Goal: Task Accomplishment & Management: Manage account settings

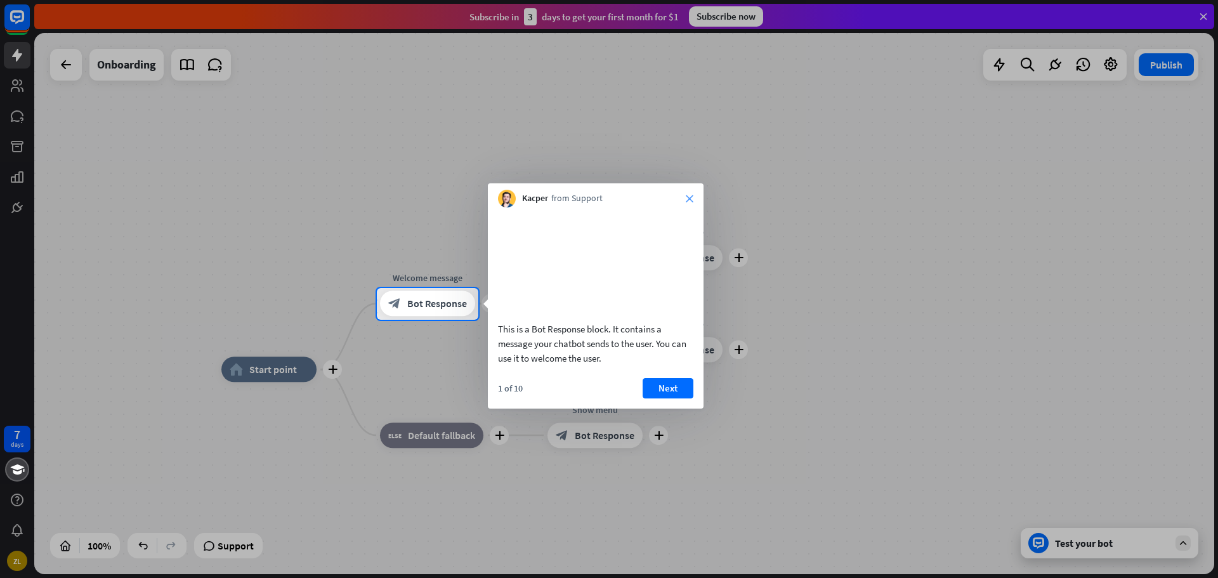
click at [691, 202] on icon "close" at bounding box center [690, 199] width 8 height 8
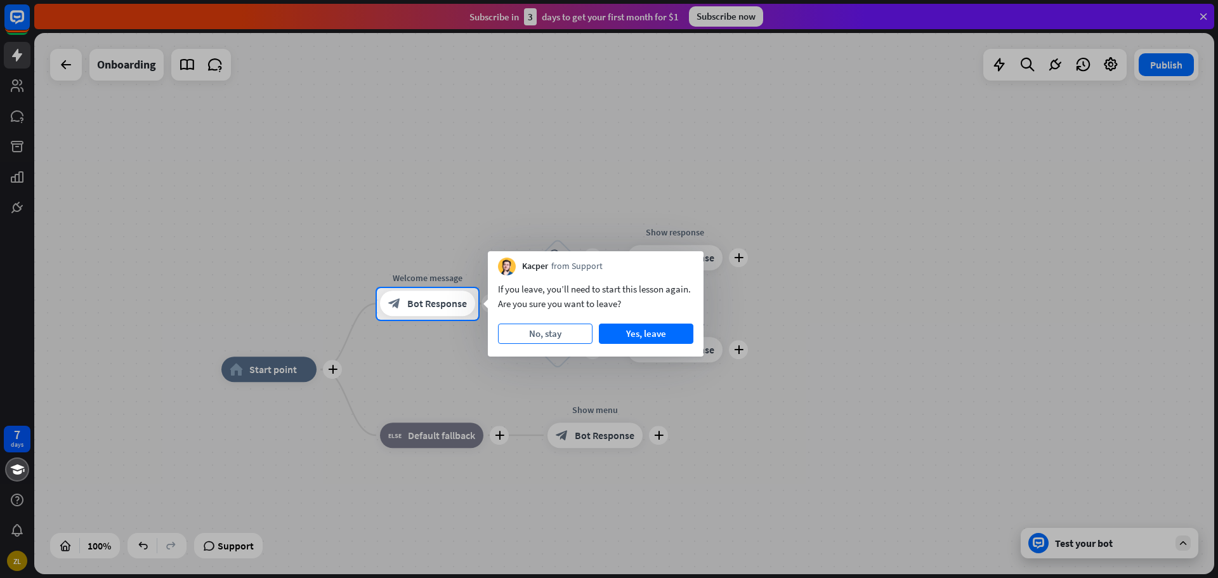
click at [537, 333] on button "No, stay" at bounding box center [545, 334] width 95 height 20
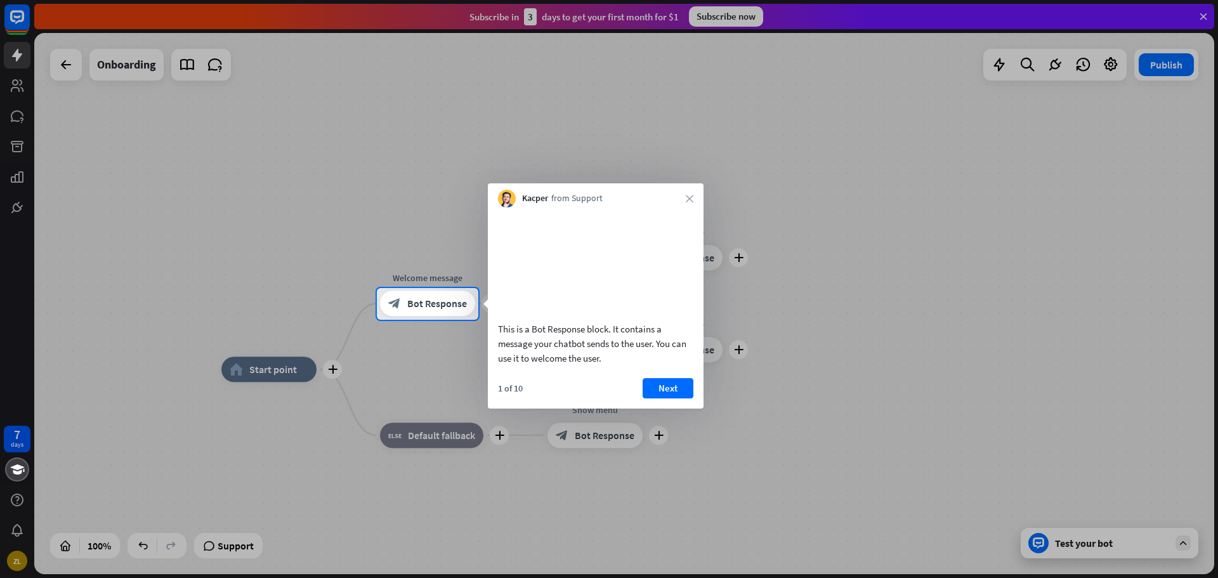
click at [693, 187] on div "Kacper from Support close" at bounding box center [596, 195] width 216 height 24
click at [684, 194] on div "Kacper from Support close" at bounding box center [596, 195] width 216 height 24
click at [686, 198] on div "Kacper from Support close" at bounding box center [596, 195] width 216 height 24
click at [687, 200] on icon "close" at bounding box center [690, 199] width 8 height 8
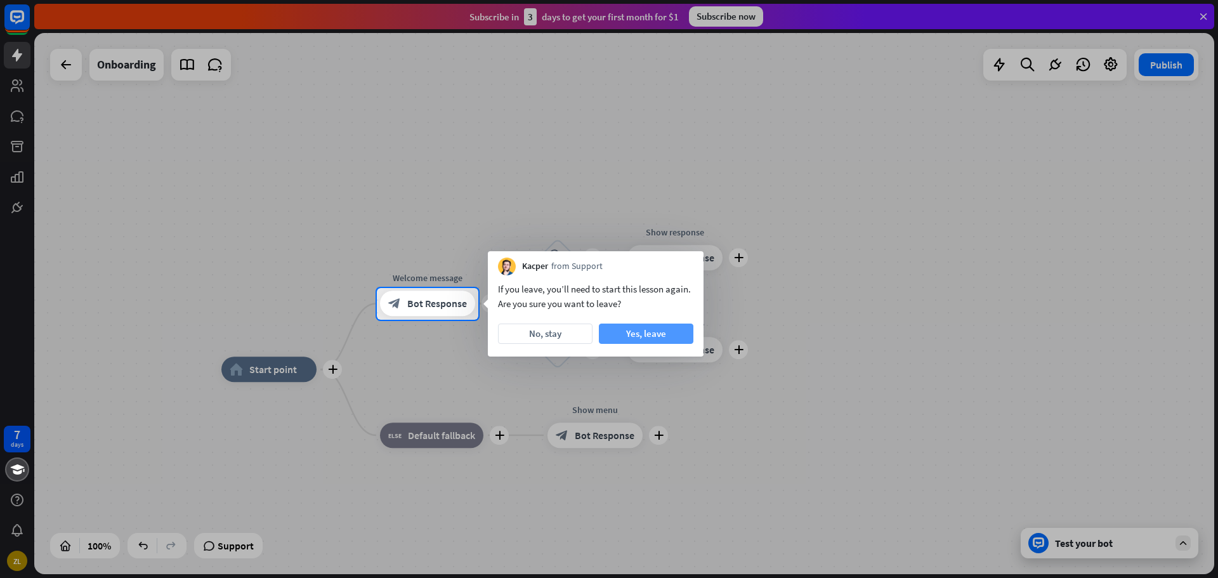
click at [644, 330] on button "Yes, leave" at bounding box center [646, 334] width 95 height 20
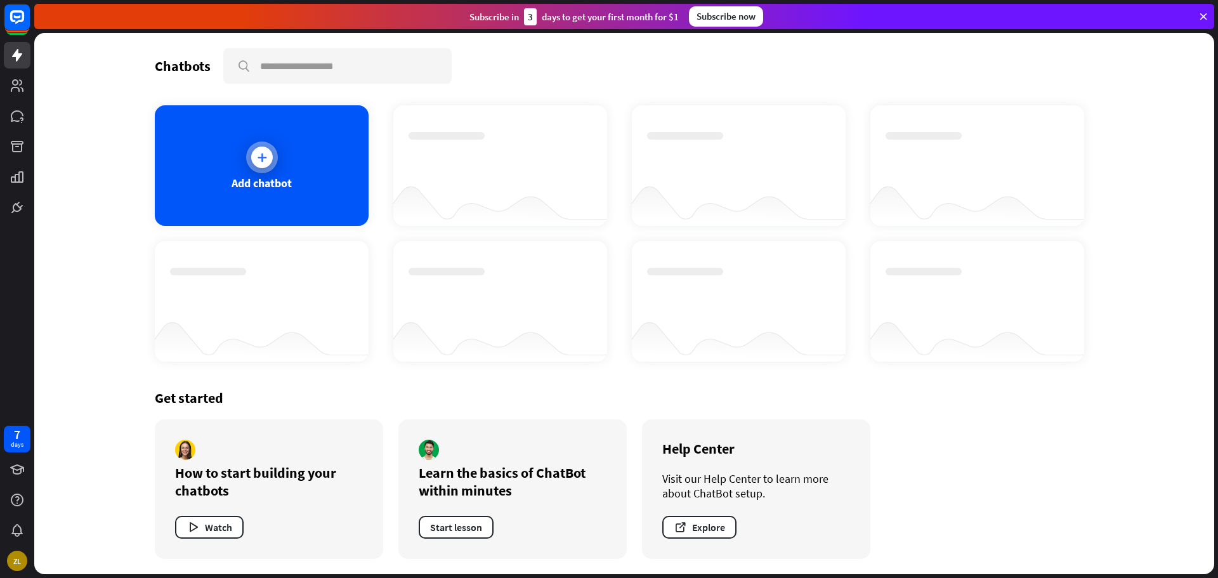
click at [284, 169] on div "Add chatbot" at bounding box center [262, 165] width 214 height 121
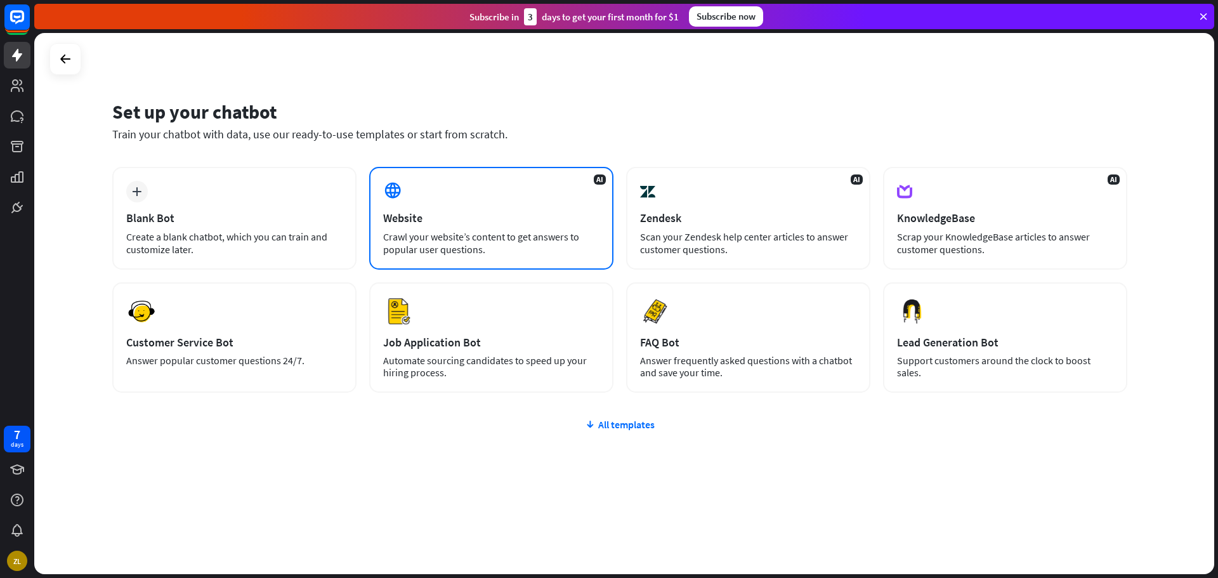
click at [507, 259] on div "AI Website Crawl your website’s content to get answers to popular user question…" at bounding box center [491, 218] width 244 height 103
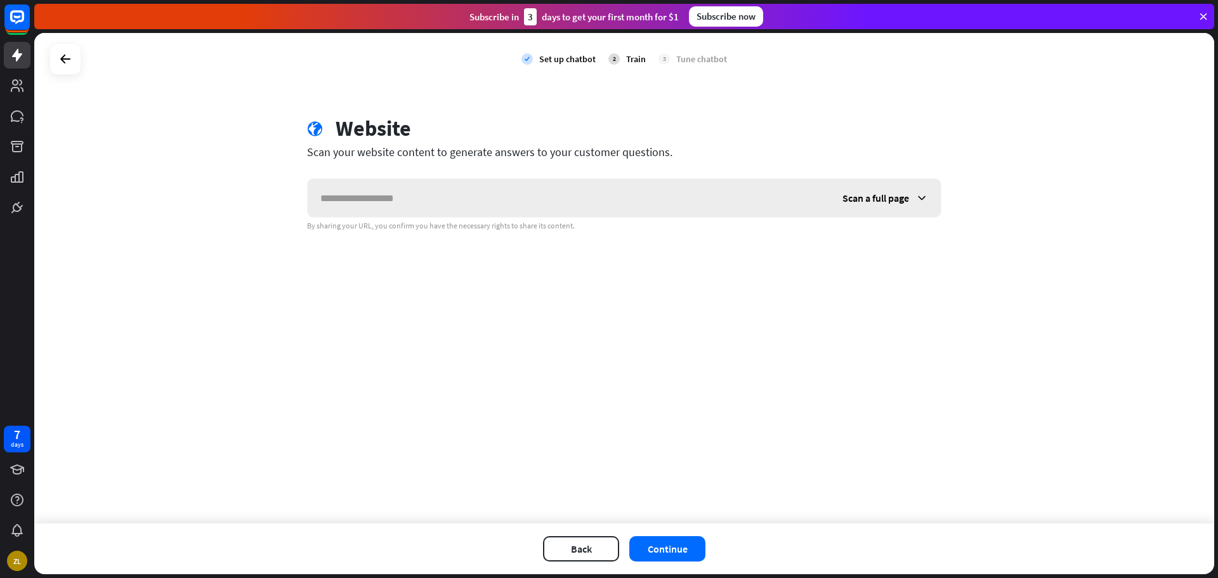
click at [514, 189] on input "text" at bounding box center [569, 198] width 522 height 38
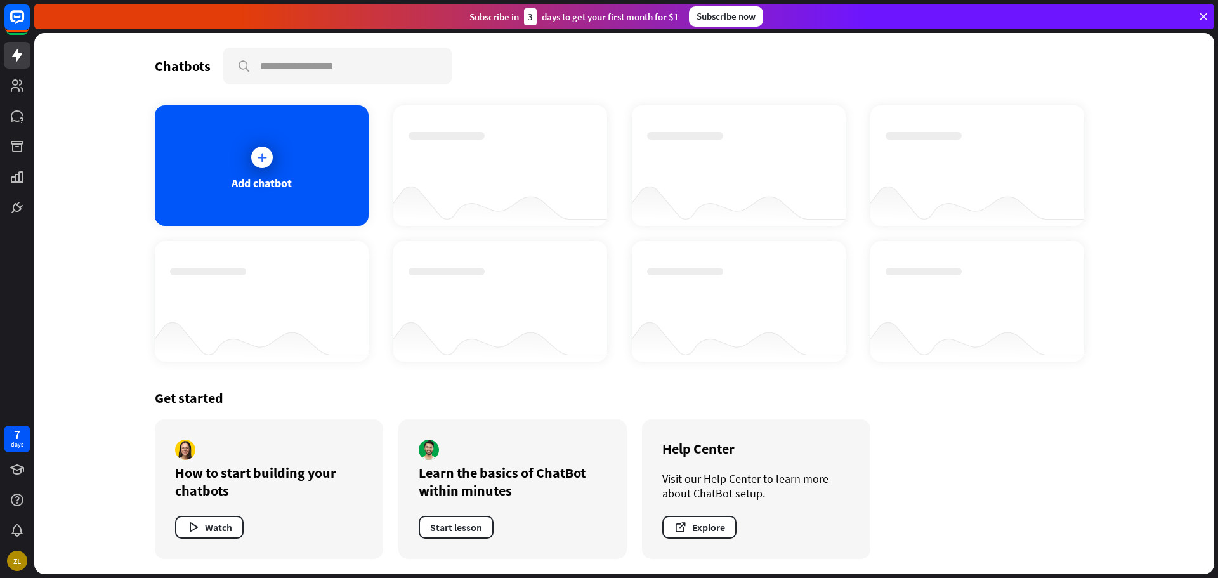
click at [1214, 14] on div "Subscribe [DATE] to get your first month for $1 Subscribe now" at bounding box center [626, 16] width 1184 height 33
click at [1204, 13] on icon at bounding box center [1203, 16] width 11 height 11
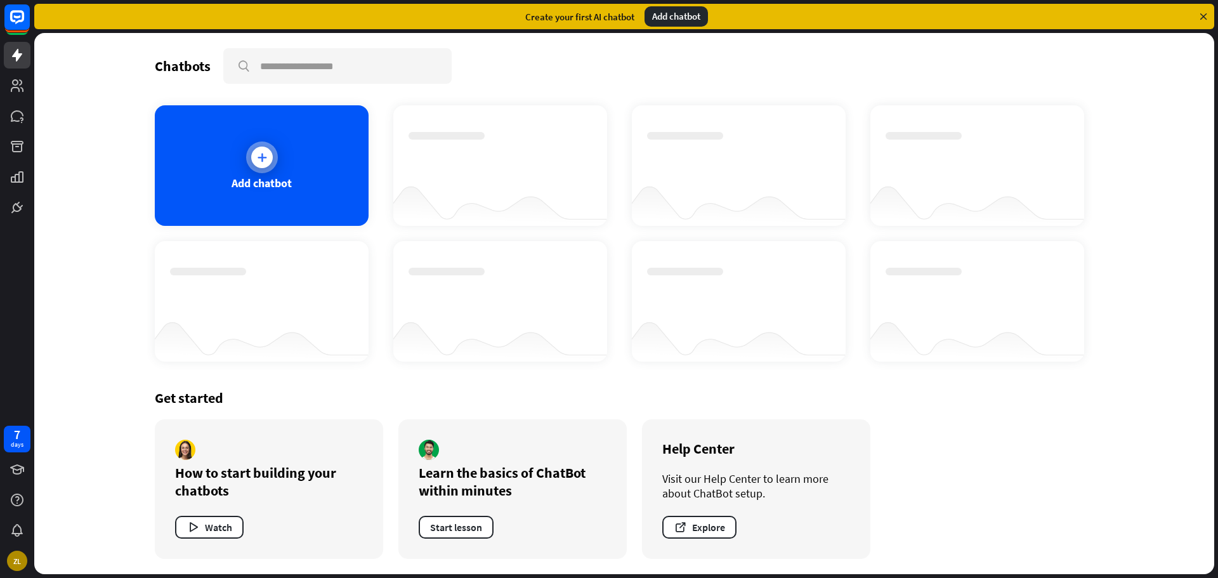
click at [265, 138] on div "Add chatbot" at bounding box center [262, 165] width 214 height 121
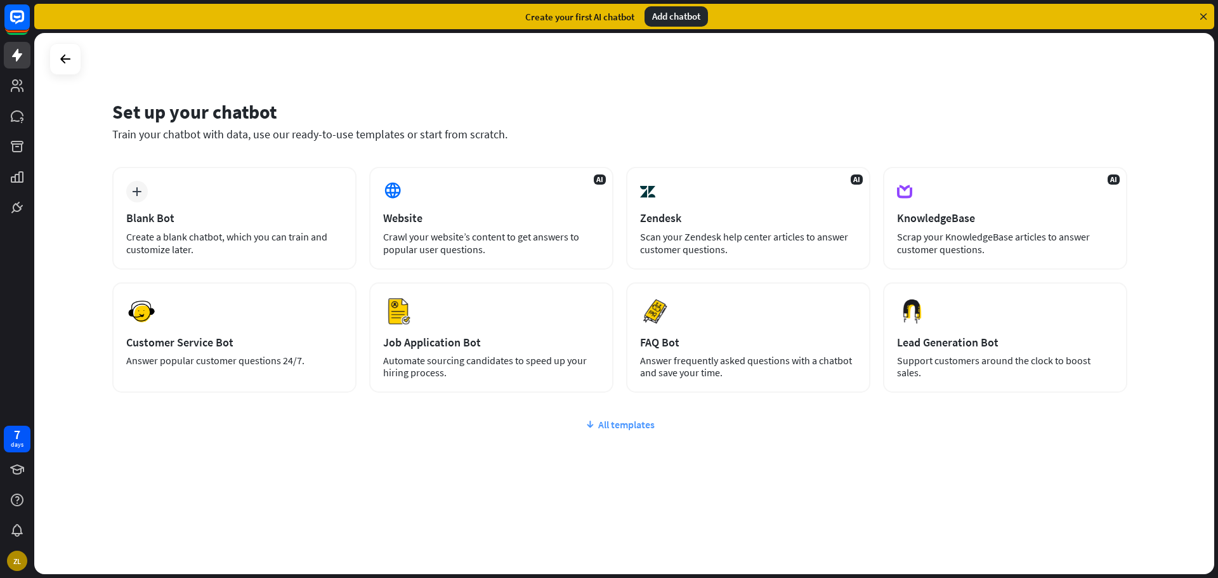
click at [611, 421] on div "All templates" at bounding box center [619, 424] width 1015 height 13
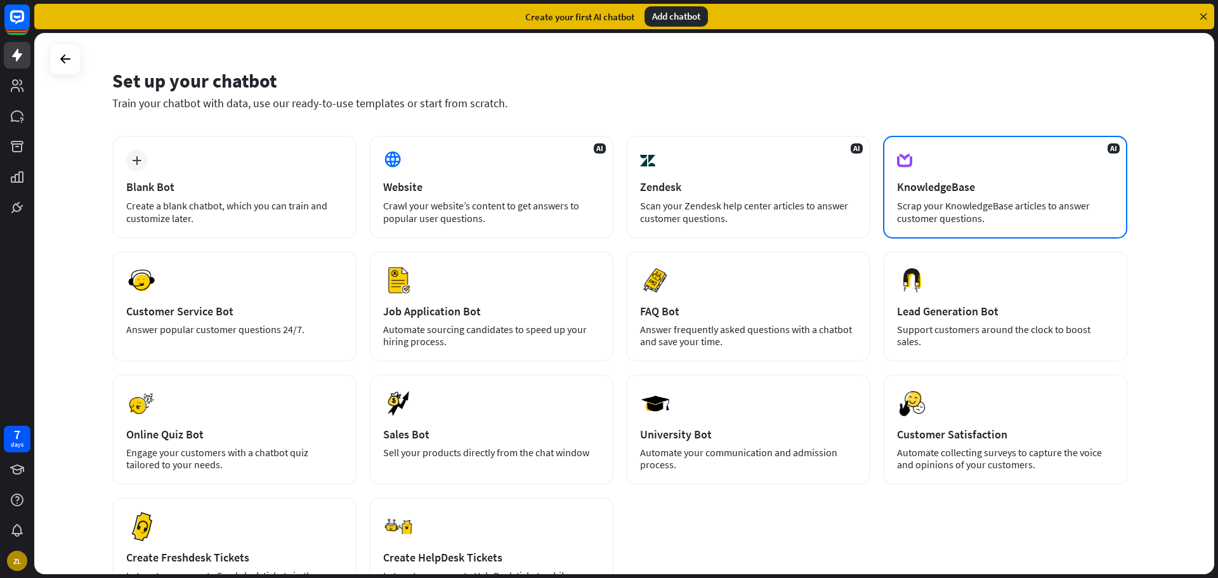
scroll to position [154, 0]
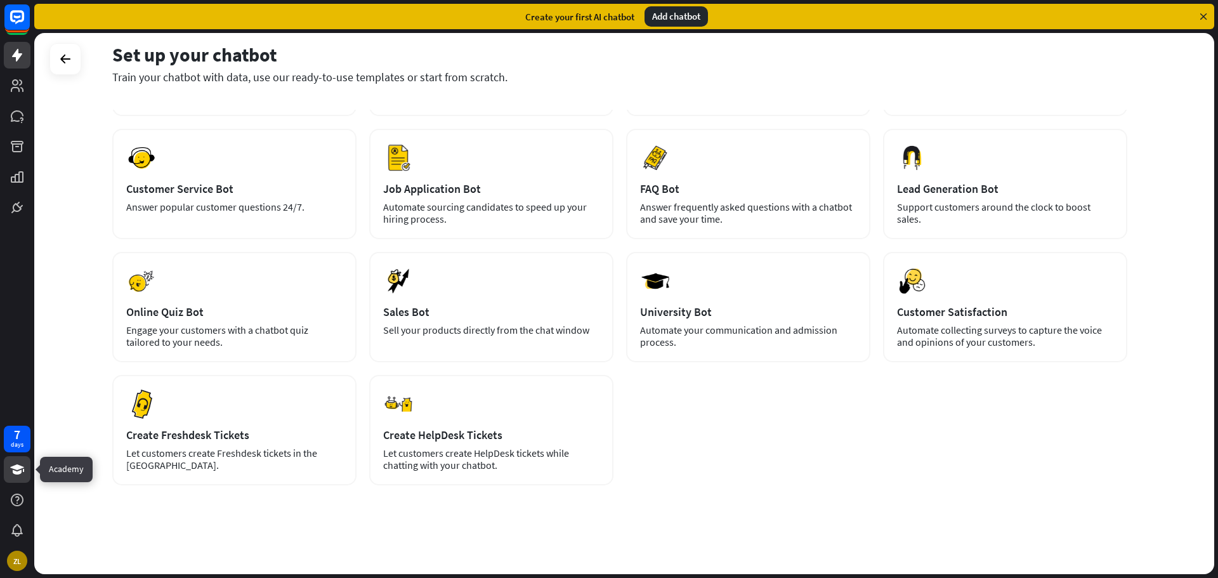
click at [17, 467] on icon at bounding box center [17, 469] width 14 height 10
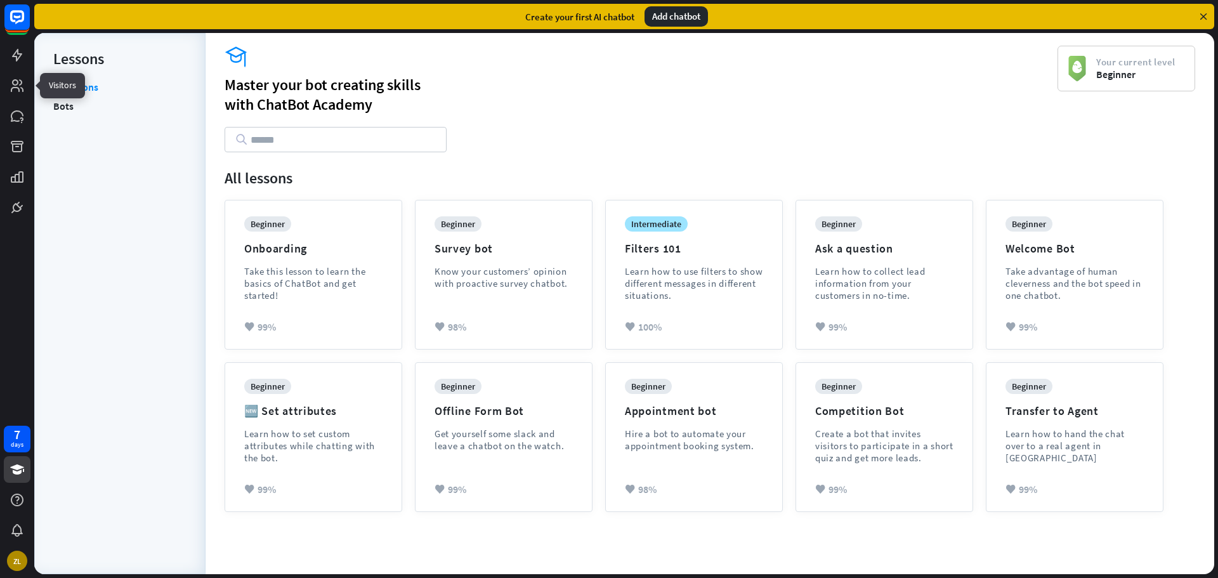
click at [18, 70] on div at bounding box center [17, 110] width 34 height 221
click at [23, 51] on icon at bounding box center [17, 55] width 15 height 15
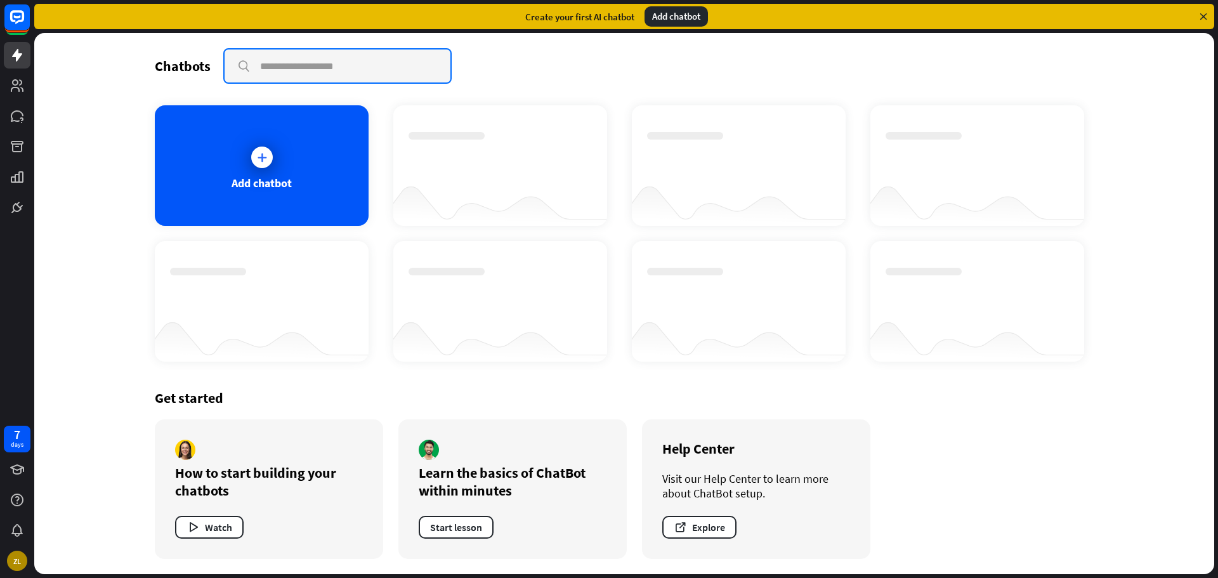
click at [308, 62] on input "text" at bounding box center [338, 65] width 226 height 33
type input "********"
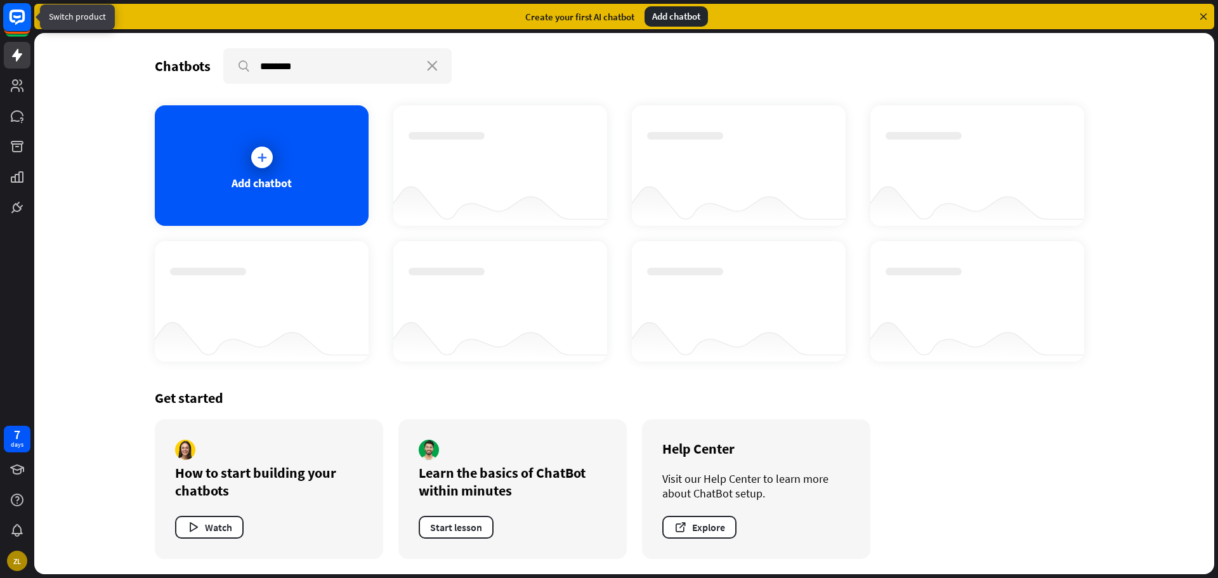
click at [25, 25] on rect at bounding box center [17, 17] width 28 height 28
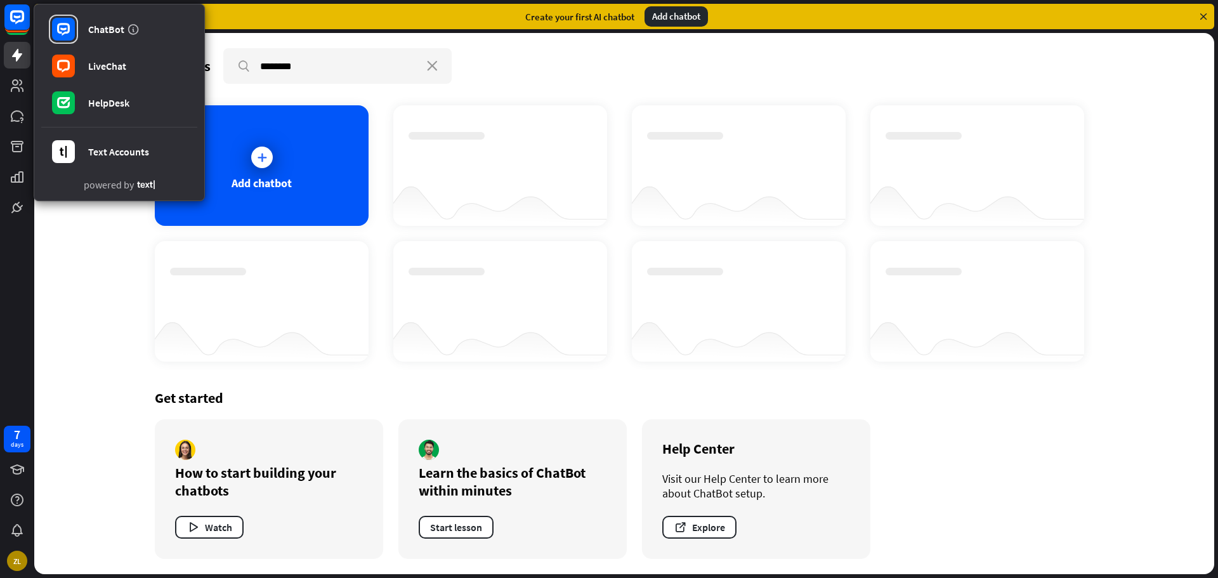
click at [90, 251] on div "Chatbots search ******** close Add chatbot Get started How to start building yo…" at bounding box center [624, 303] width 1180 height 541
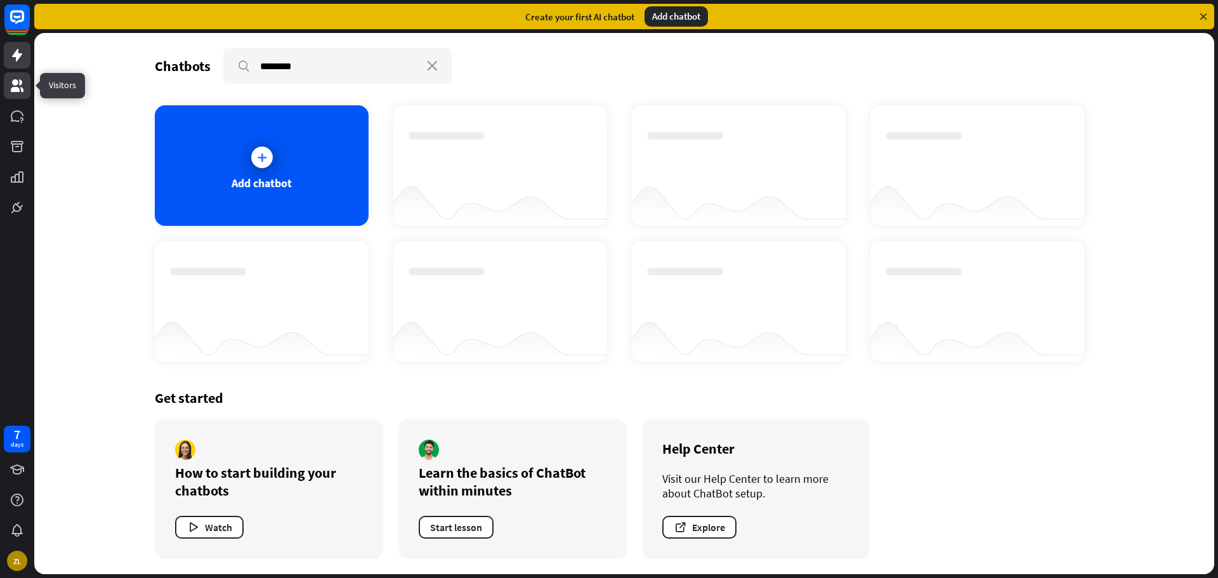
click at [12, 87] on icon at bounding box center [17, 85] width 15 height 15
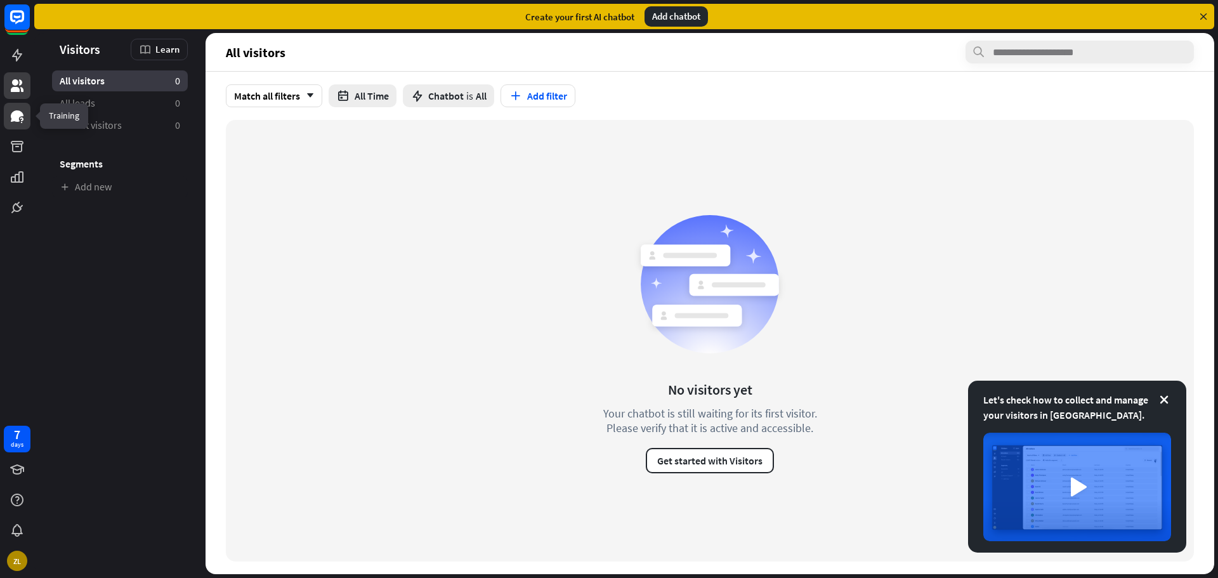
click at [21, 119] on icon at bounding box center [21, 119] width 3 height 4
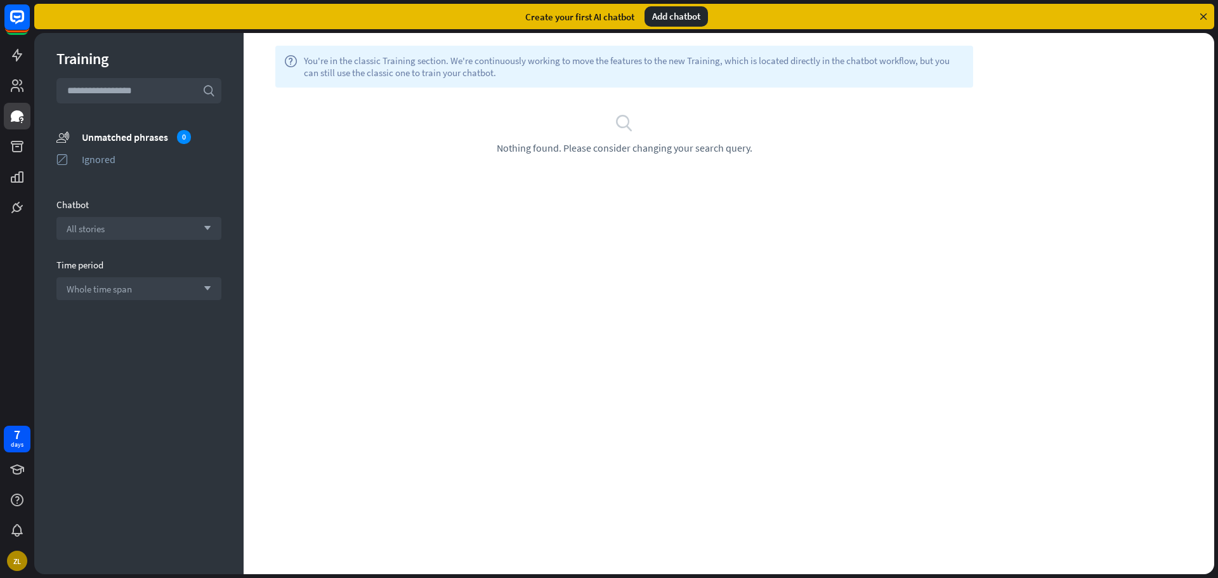
click at [10, 162] on div at bounding box center [17, 110] width 34 height 221
click at [23, 146] on icon at bounding box center [17, 146] width 15 height 15
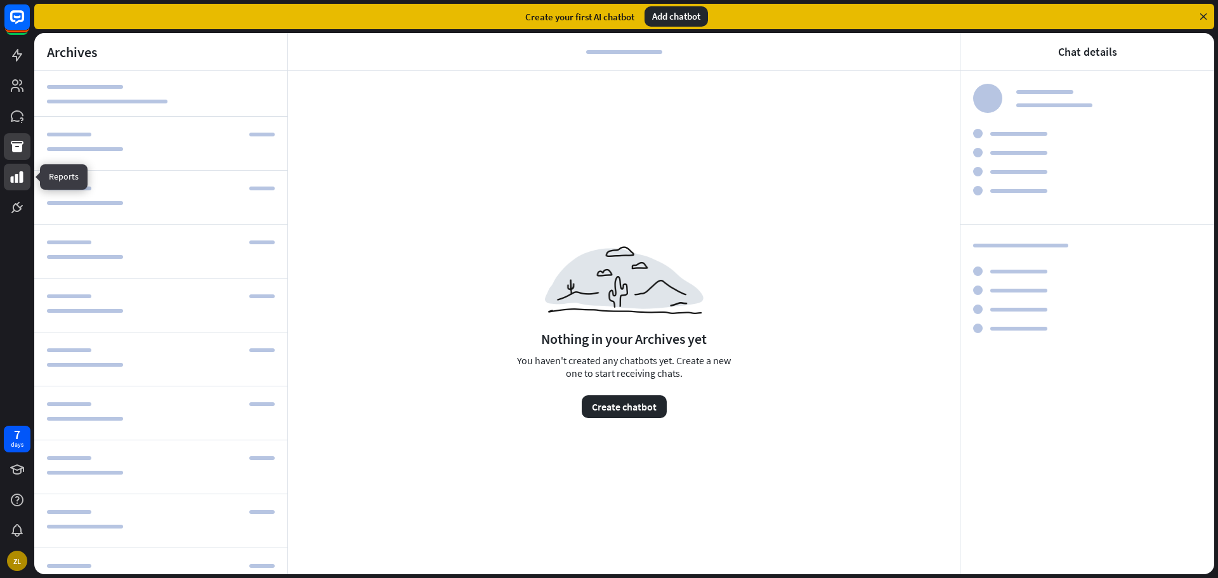
click at [23, 181] on icon at bounding box center [17, 176] width 15 height 15
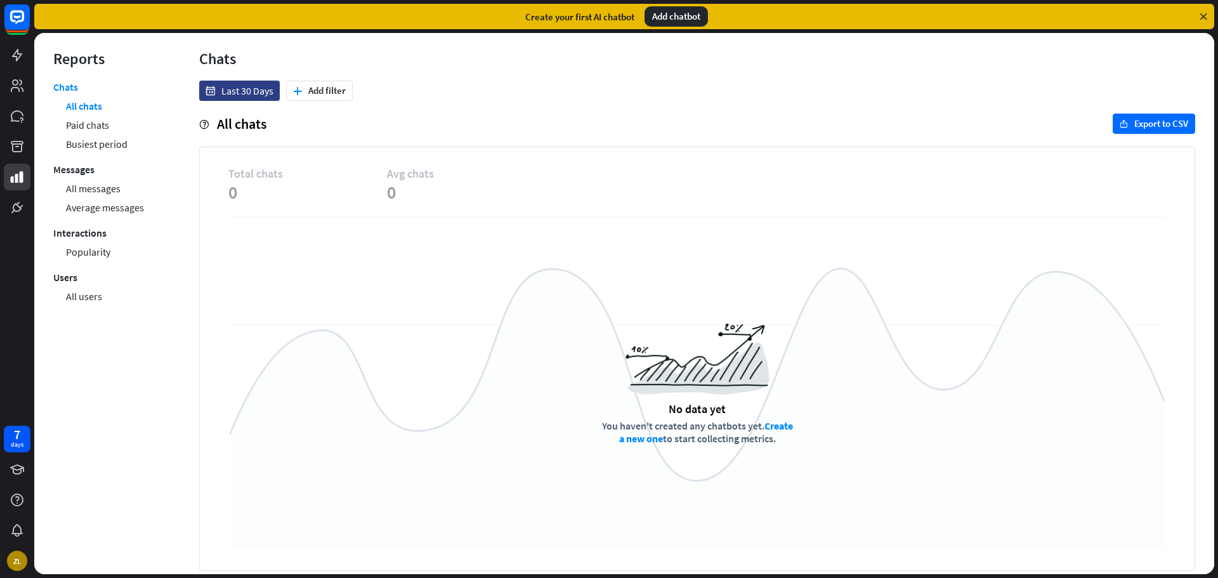
drag, startPoint x: 23, startPoint y: 181, endPoint x: 72, endPoint y: 365, distance: 189.7
click at [72, 365] on div "Chats All chats Paid chats Busiest period Messages All messages Average message…" at bounding box center [107, 321] width 108 height 481
click at [21, 471] on icon at bounding box center [17, 469] width 14 height 10
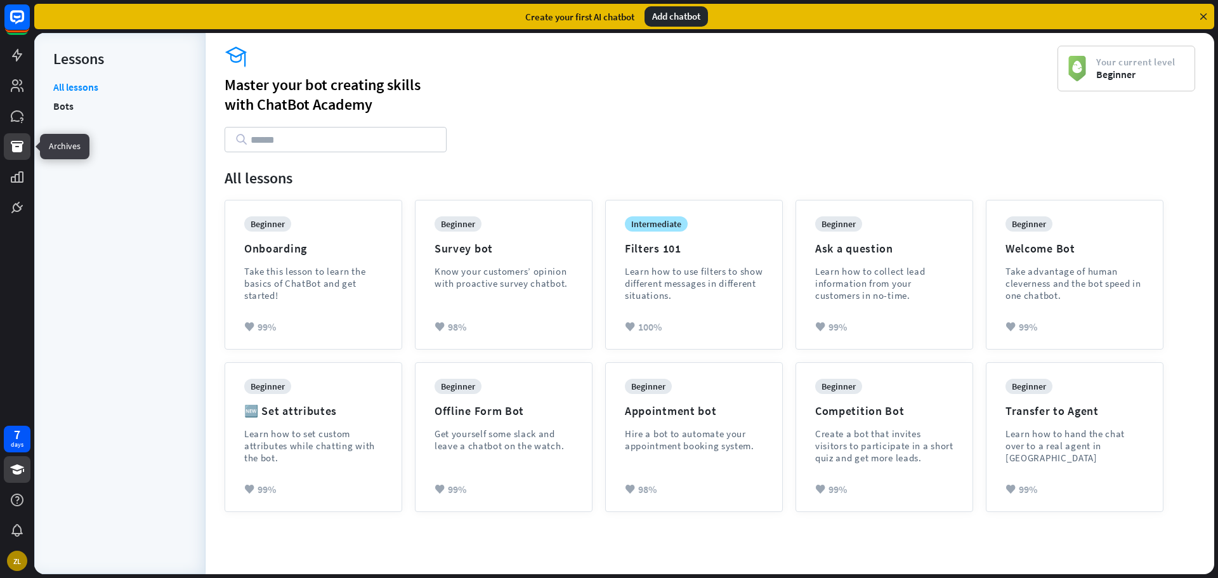
click at [20, 142] on icon at bounding box center [17, 146] width 13 height 11
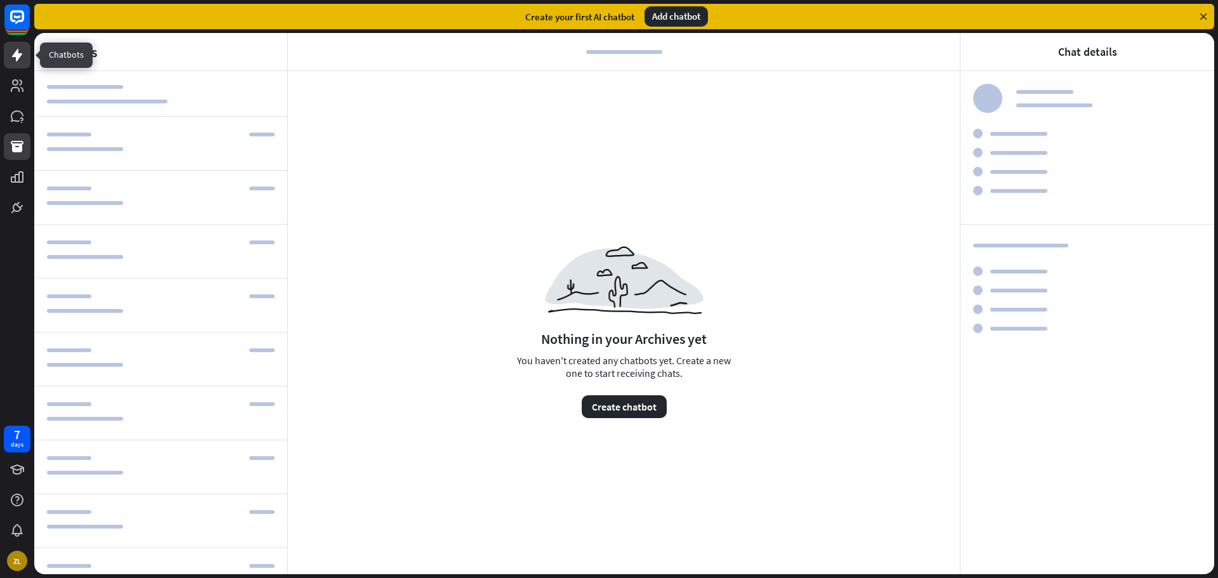
click at [22, 62] on link at bounding box center [17, 55] width 27 height 27
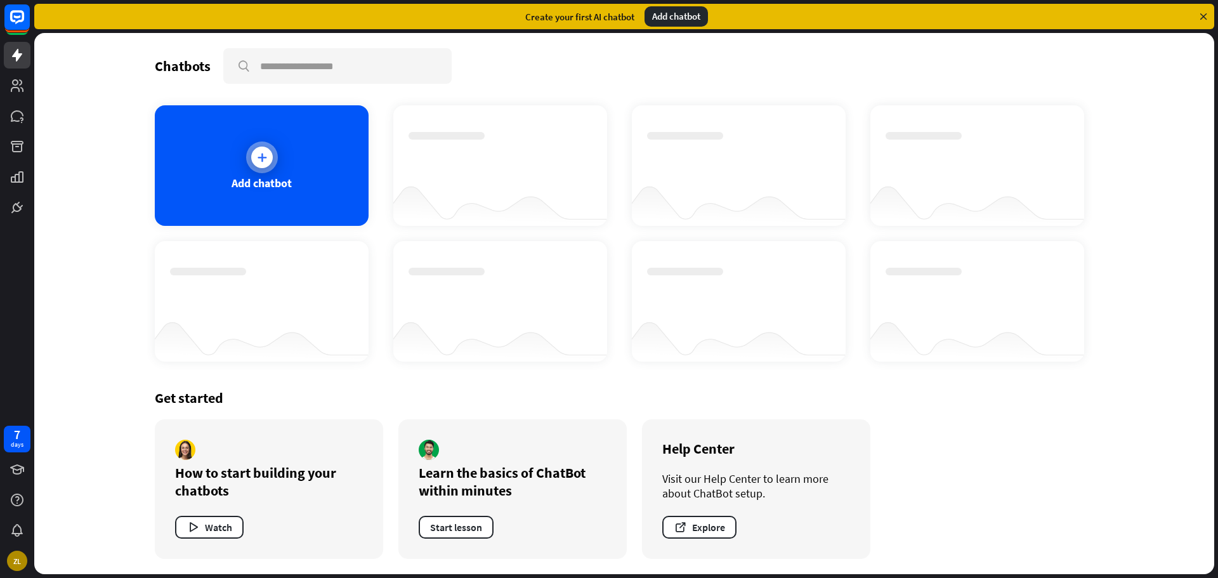
click at [213, 140] on div "Add chatbot" at bounding box center [262, 165] width 214 height 121
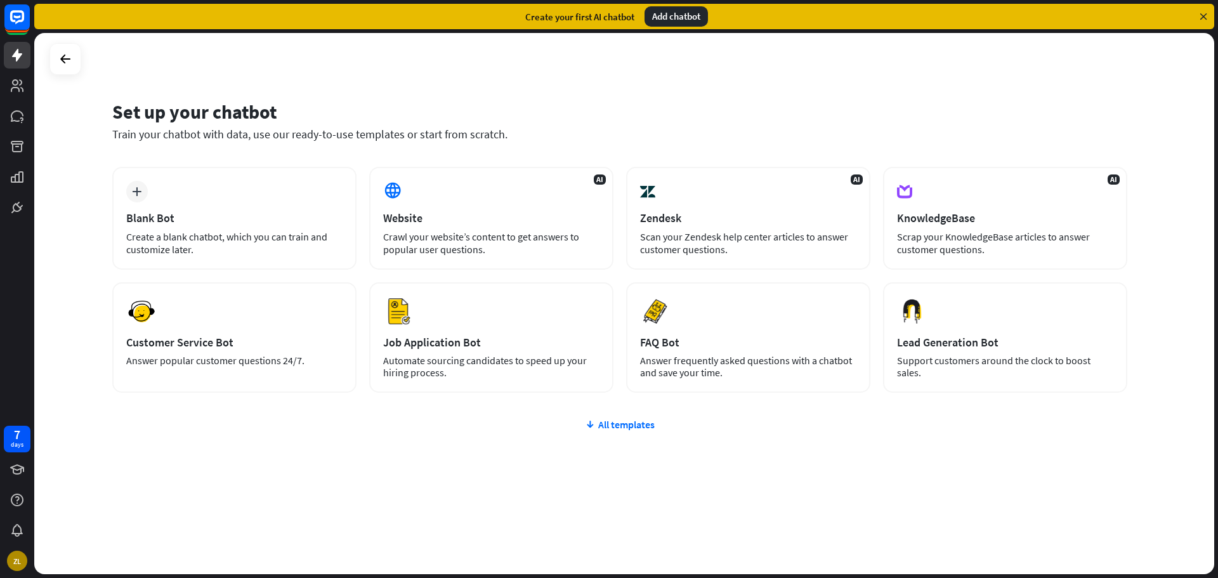
drag, startPoint x: 158, startPoint y: 291, endPoint x: 403, endPoint y: 473, distance: 304.8
click at [403, 473] on div "plus Blank Bot Create a blank chatbot, which you can train and customize later.…" at bounding box center [619, 356] width 1015 height 378
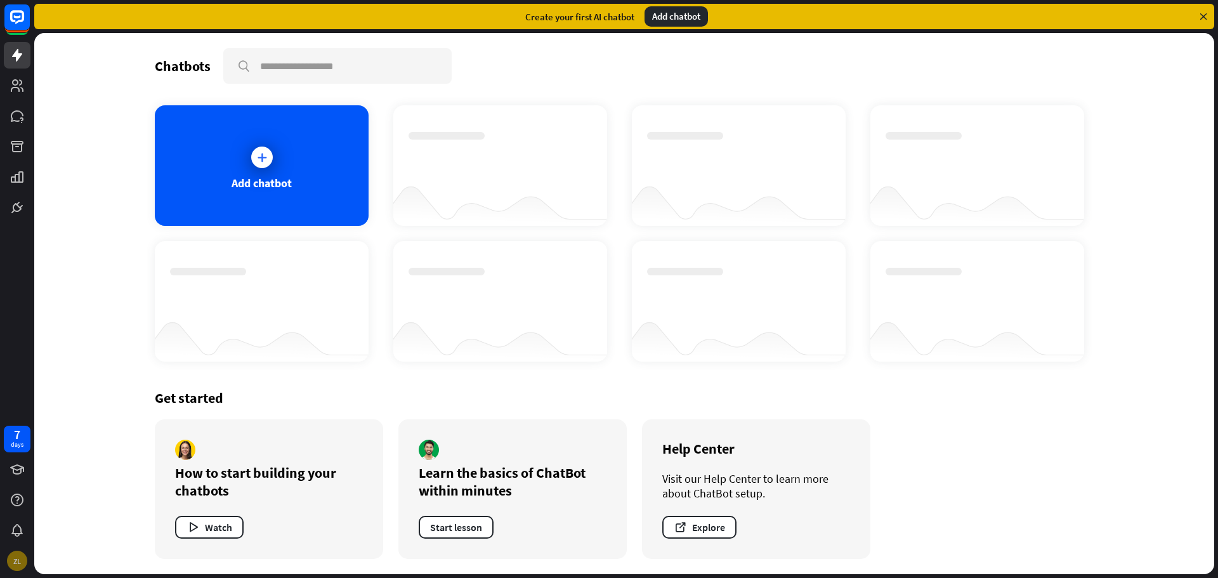
click at [18, 556] on div "ZL" at bounding box center [17, 561] width 20 height 20
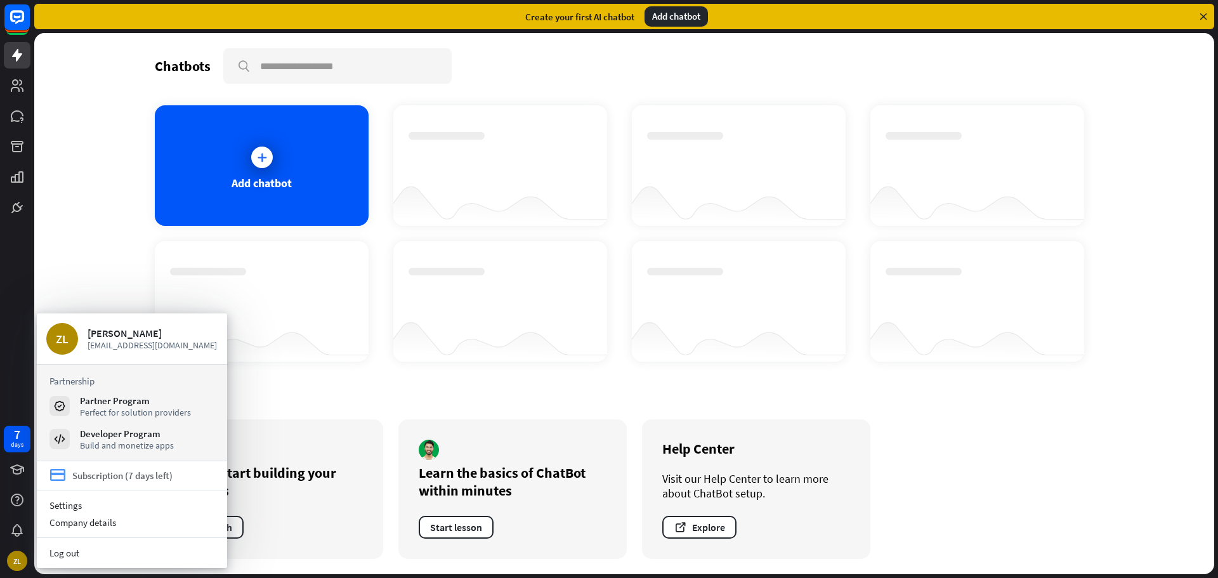
click at [121, 479] on div "Subscription (7 days left)" at bounding box center [122, 475] width 100 height 12
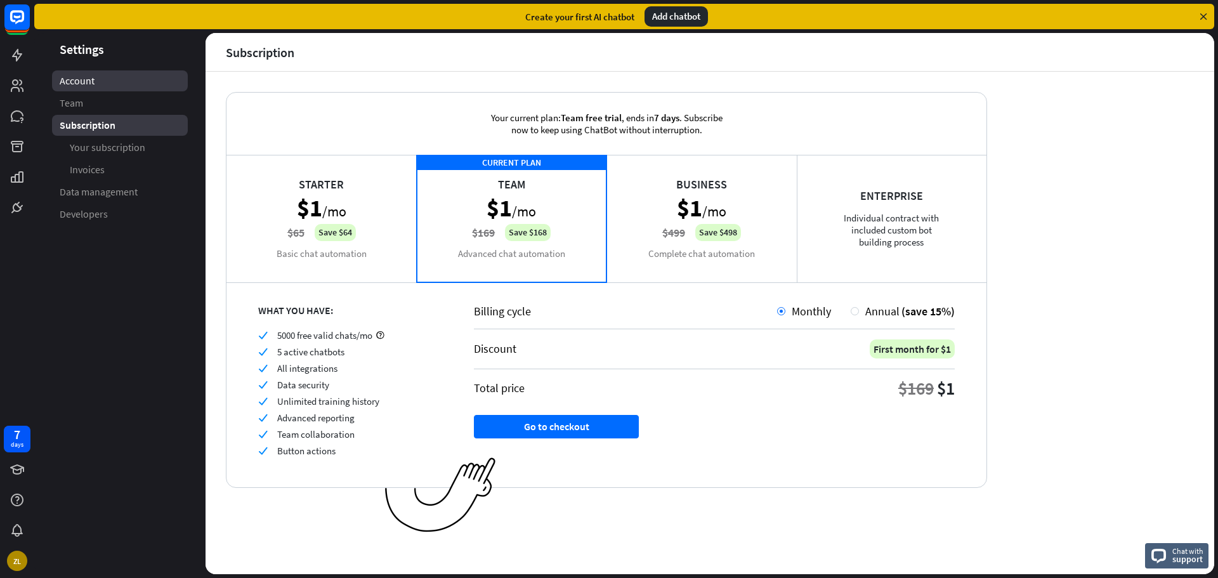
click at [123, 84] on link "Account" at bounding box center [120, 80] width 136 height 21
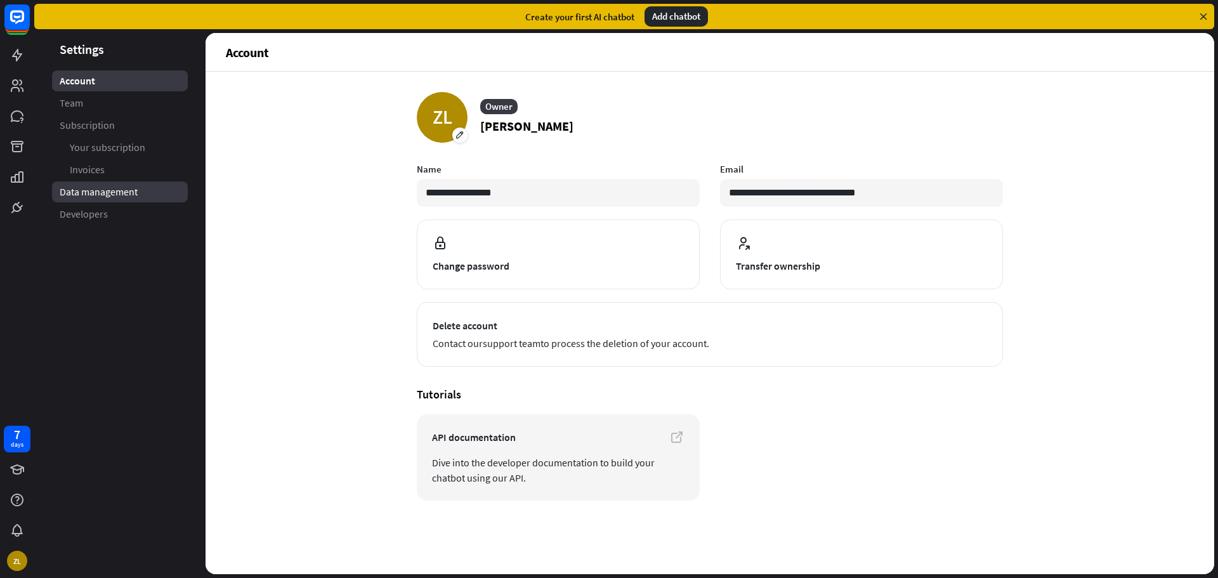
click at [119, 188] on span "Data management" at bounding box center [99, 191] width 78 height 13
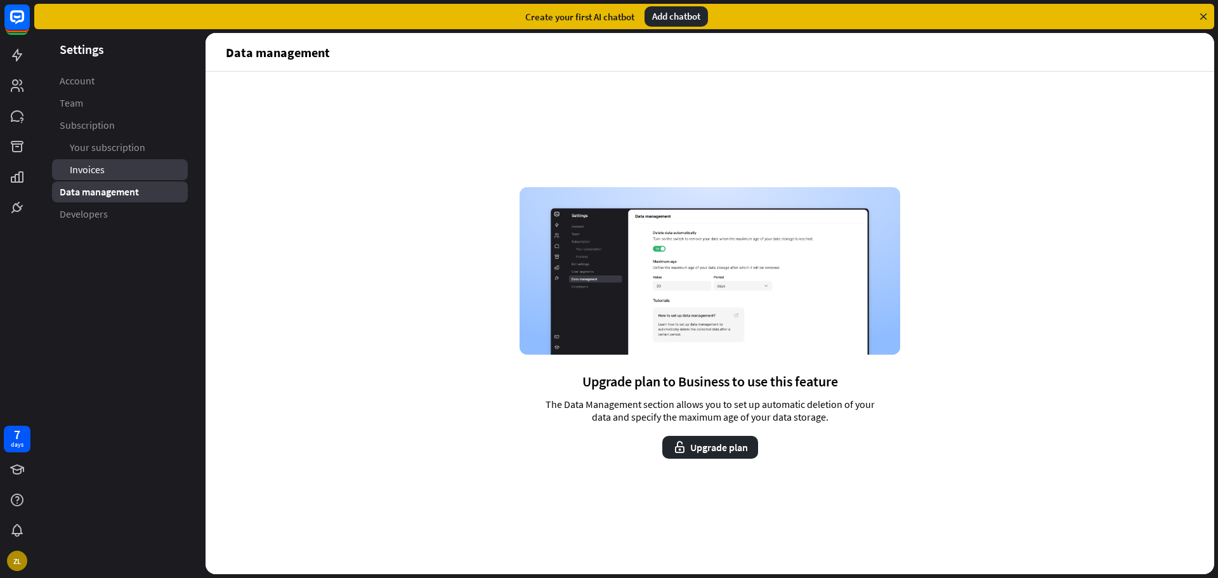
click at [117, 165] on link "Invoices" at bounding box center [120, 169] width 136 height 21
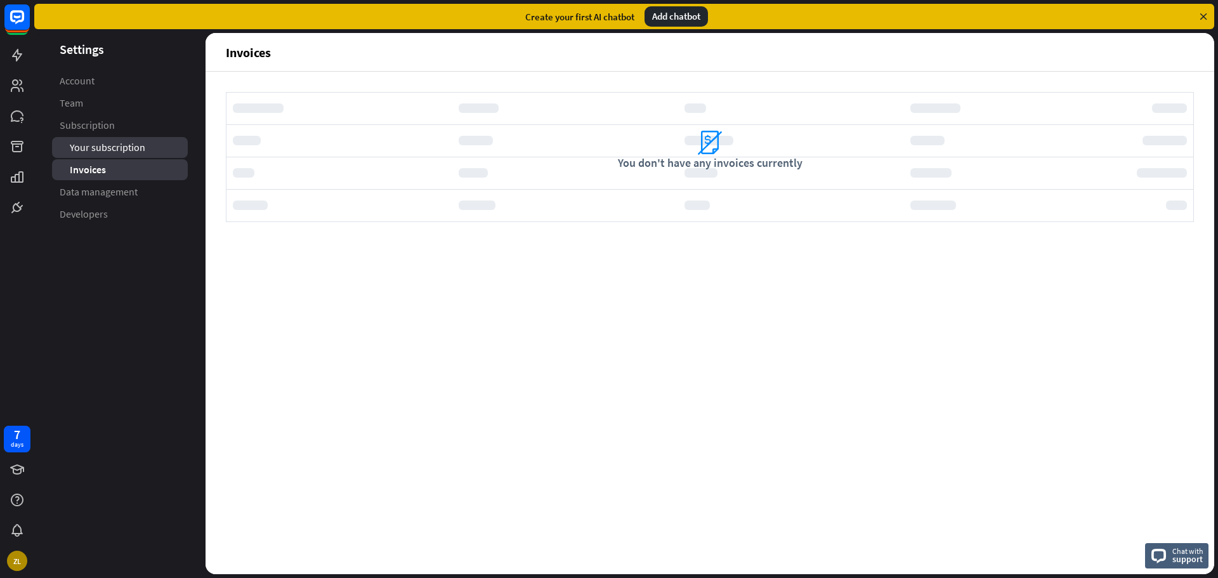
click at [129, 143] on span "Your subscription" at bounding box center [107, 147] width 75 height 13
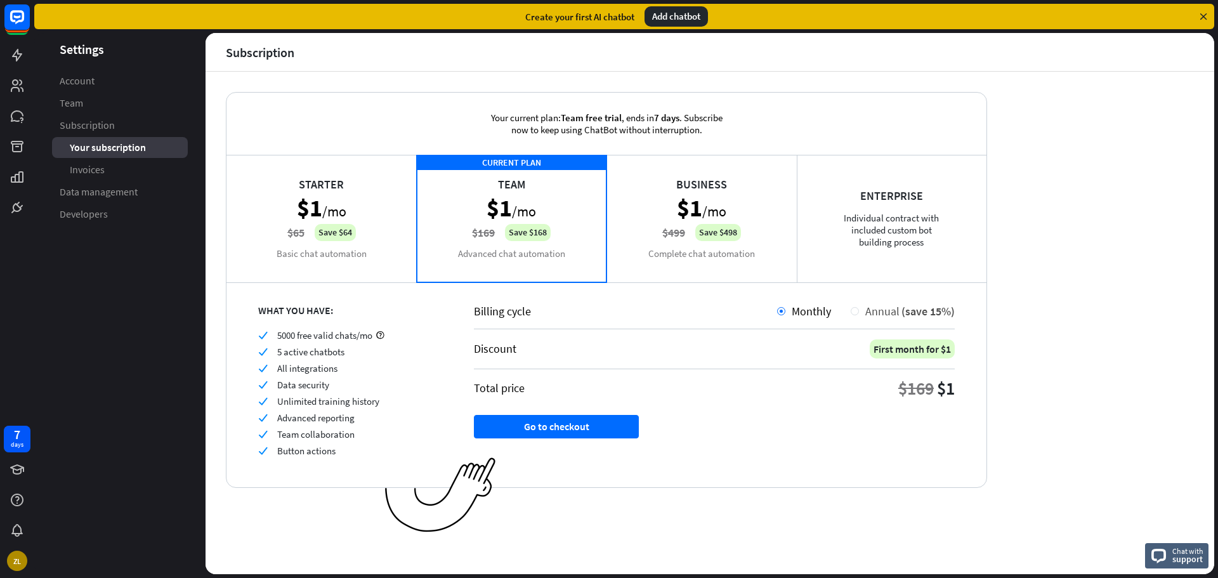
click at [881, 316] on span "Annual" at bounding box center [882, 311] width 34 height 15
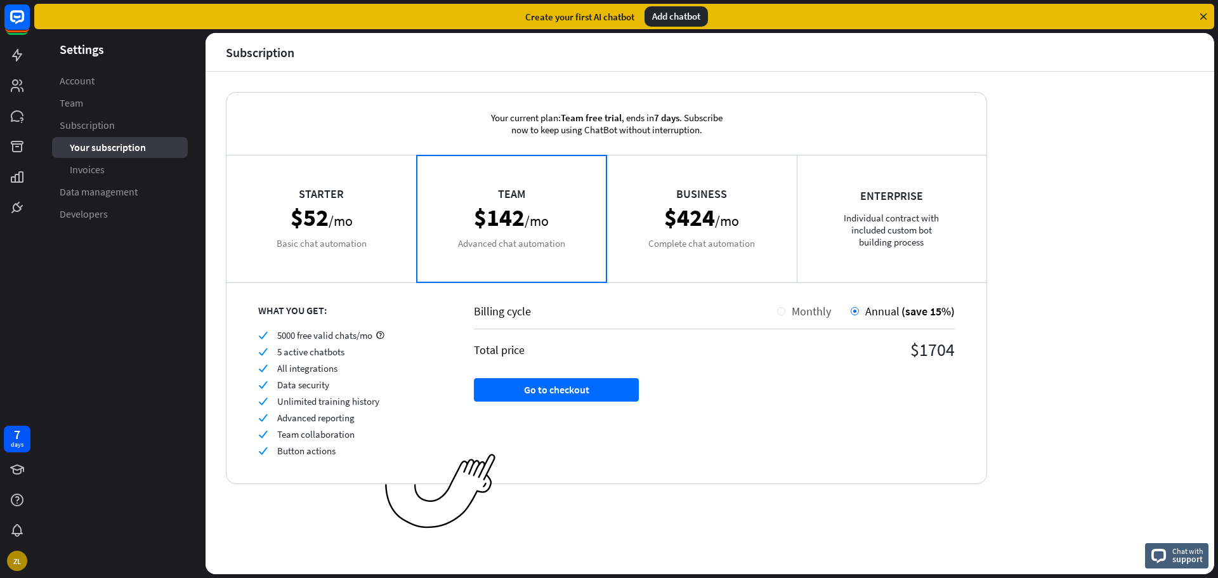
click at [796, 309] on span "Monthly" at bounding box center [811, 311] width 39 height 15
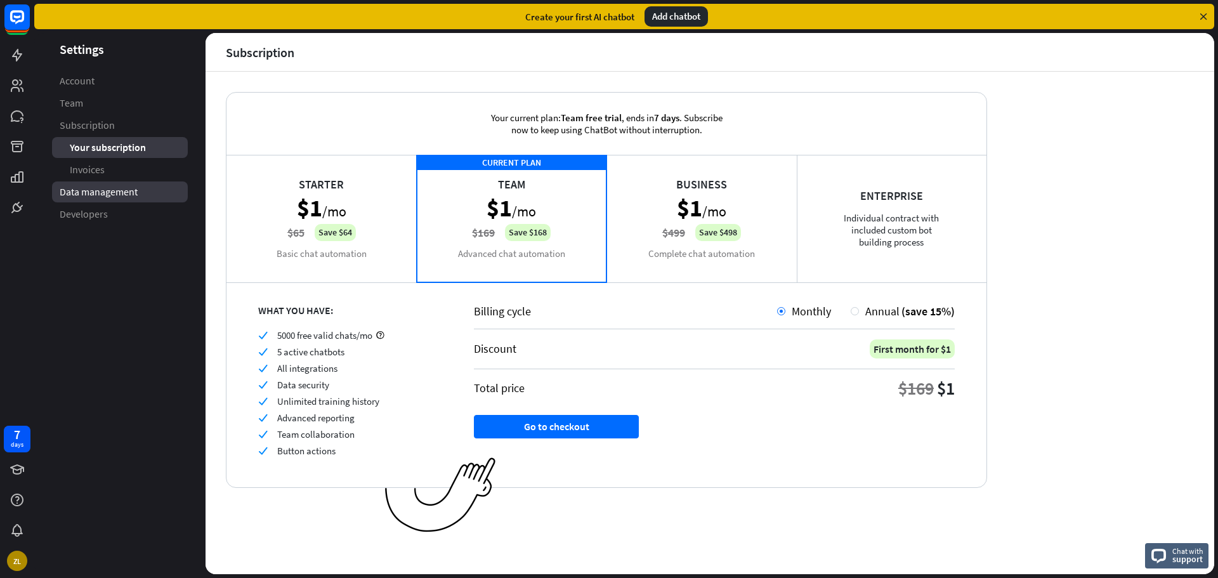
click at [103, 202] on link "Data management" at bounding box center [120, 191] width 136 height 21
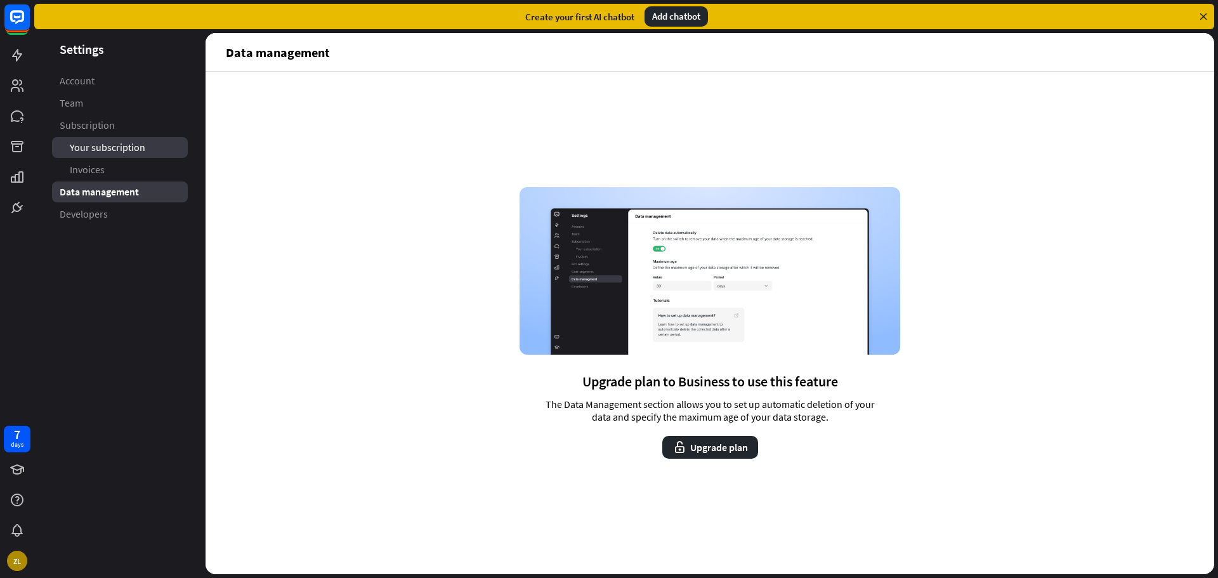
click at [96, 155] on link "Your subscription" at bounding box center [120, 147] width 136 height 21
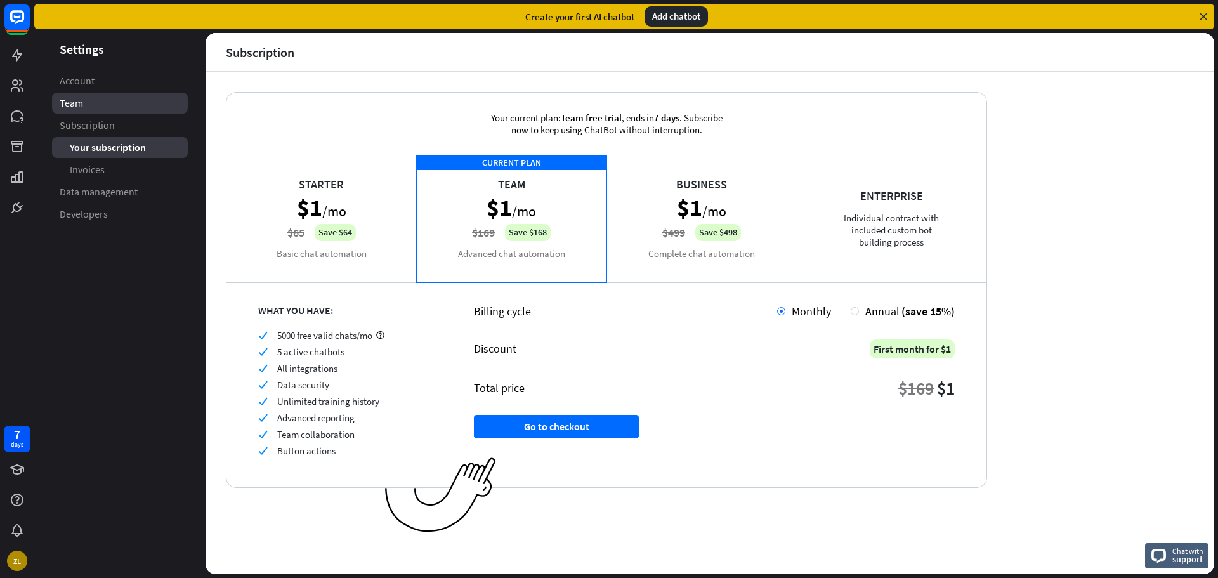
click at [88, 96] on link "Team" at bounding box center [120, 103] width 136 height 21
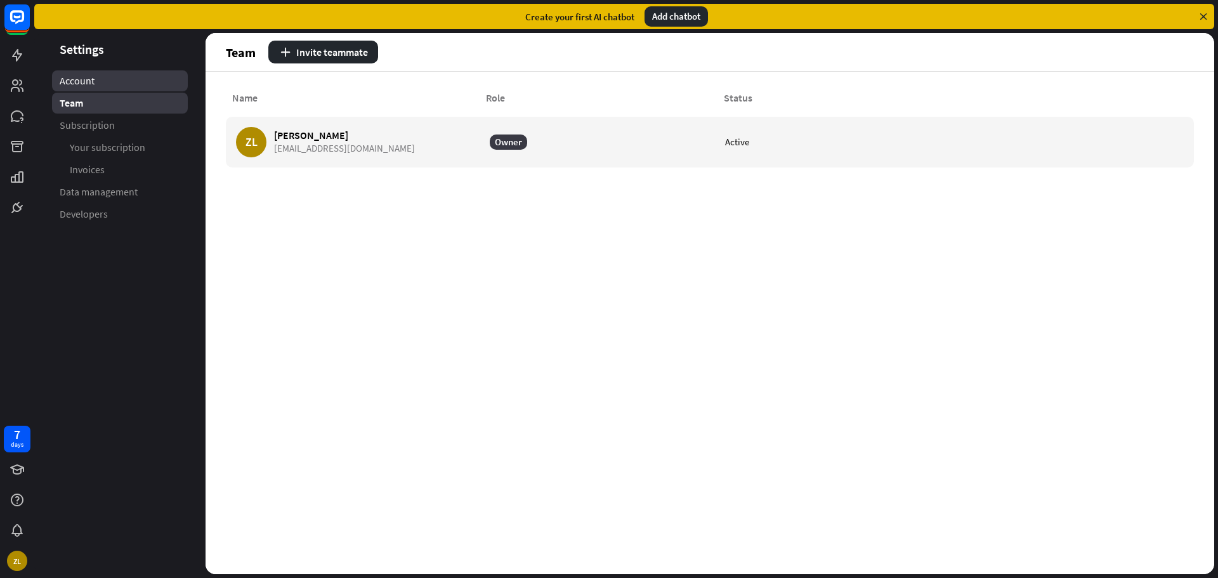
click at [88, 76] on span "Account" at bounding box center [77, 80] width 35 height 13
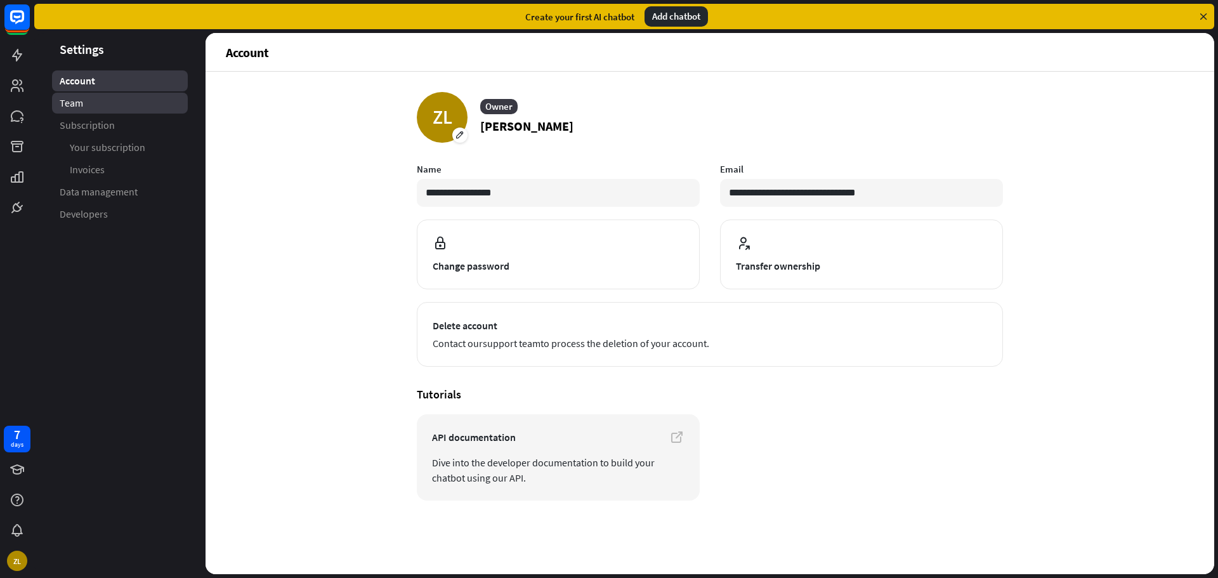
click at [65, 113] on link "Team" at bounding box center [120, 103] width 136 height 21
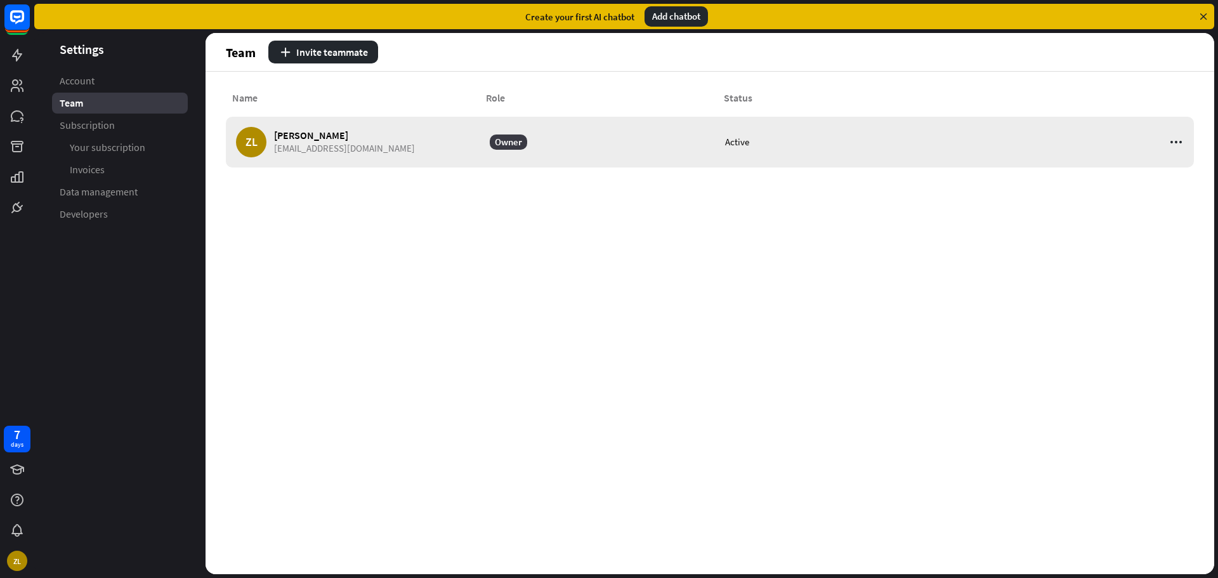
drag, startPoint x: 487, startPoint y: 136, endPoint x: 545, endPoint y: 130, distance: 58.1
click at [491, 136] on div "Owner" at bounding box center [600, 142] width 235 height 51
click at [1175, 150] on div at bounding box center [1072, 142] width 235 height 51
click at [1176, 138] on icon at bounding box center [1176, 141] width 15 height 15
drag, startPoint x: 421, startPoint y: 270, endPoint x: 399, endPoint y: 235, distance: 40.8
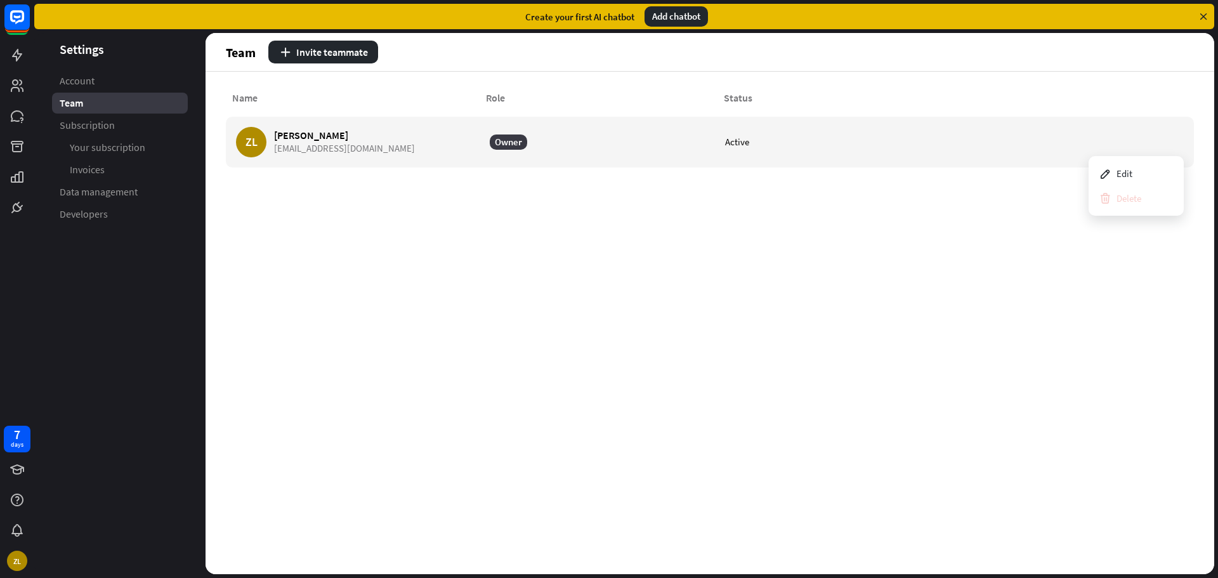
click at [414, 271] on div "Name Role Status ZL [PERSON_NAME] [EMAIL_ADDRESS][DOMAIN_NAME] Owner Active" at bounding box center [710, 323] width 1009 height 502
click at [134, 107] on div "Team" at bounding box center [120, 103] width 136 height 21
click at [136, 141] on span "Your subscription" at bounding box center [107, 147] width 75 height 13
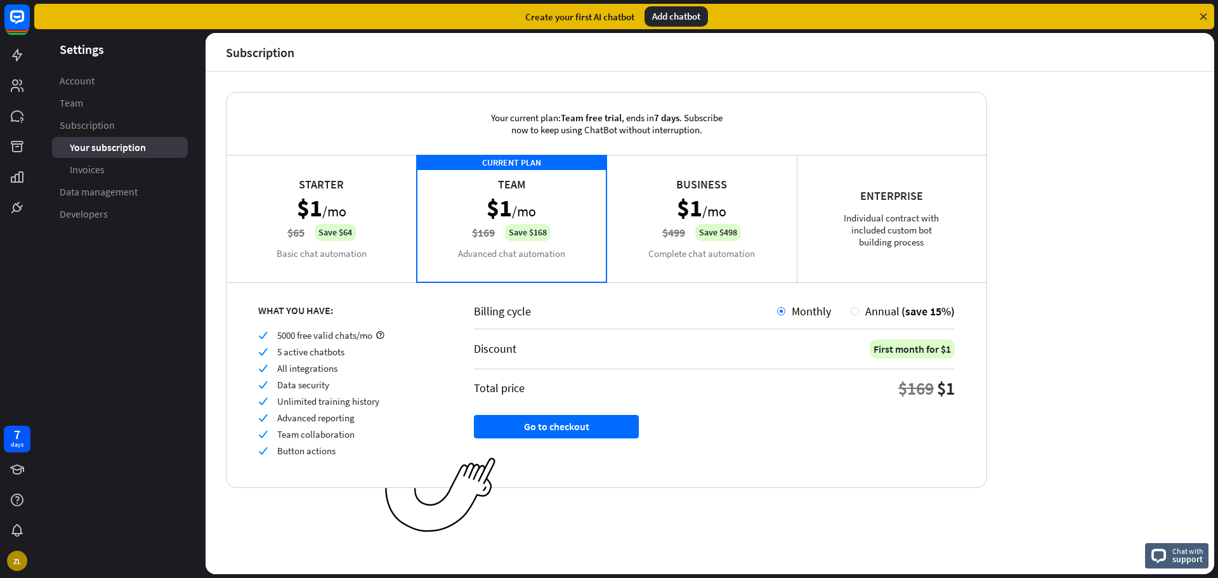
click at [135, 128] on link "Subscription" at bounding box center [120, 125] width 136 height 21
click at [121, 210] on link "Developers" at bounding box center [120, 214] width 136 height 21
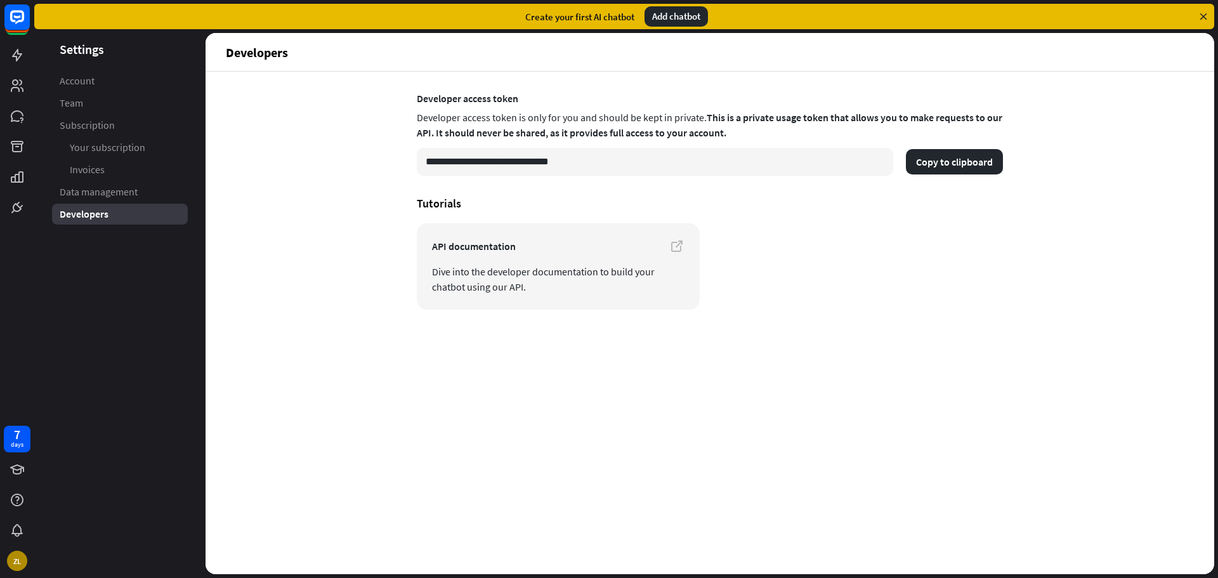
drag, startPoint x: 120, startPoint y: 212, endPoint x: 44, endPoint y: 403, distance: 205.9
click at [64, 357] on aside "Settings Account Team Subscription Your subscription Invoices Data management D…" at bounding box center [119, 303] width 171 height 541
click at [11, 566] on div "ZL" at bounding box center [17, 561] width 20 height 20
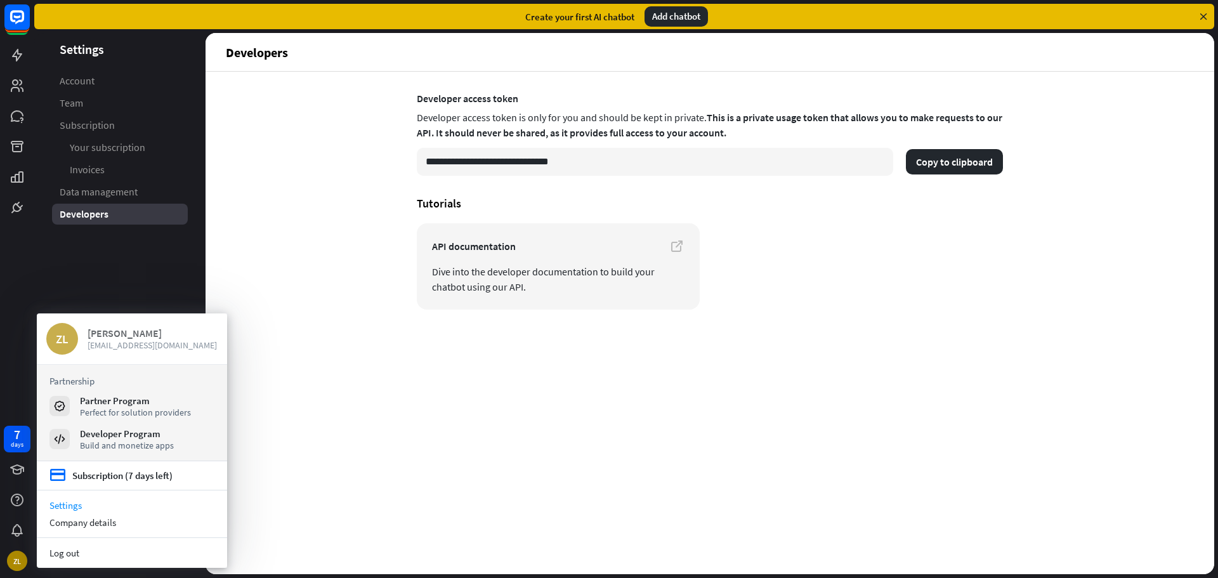
click at [60, 332] on div "ZL" at bounding box center [62, 339] width 32 height 32
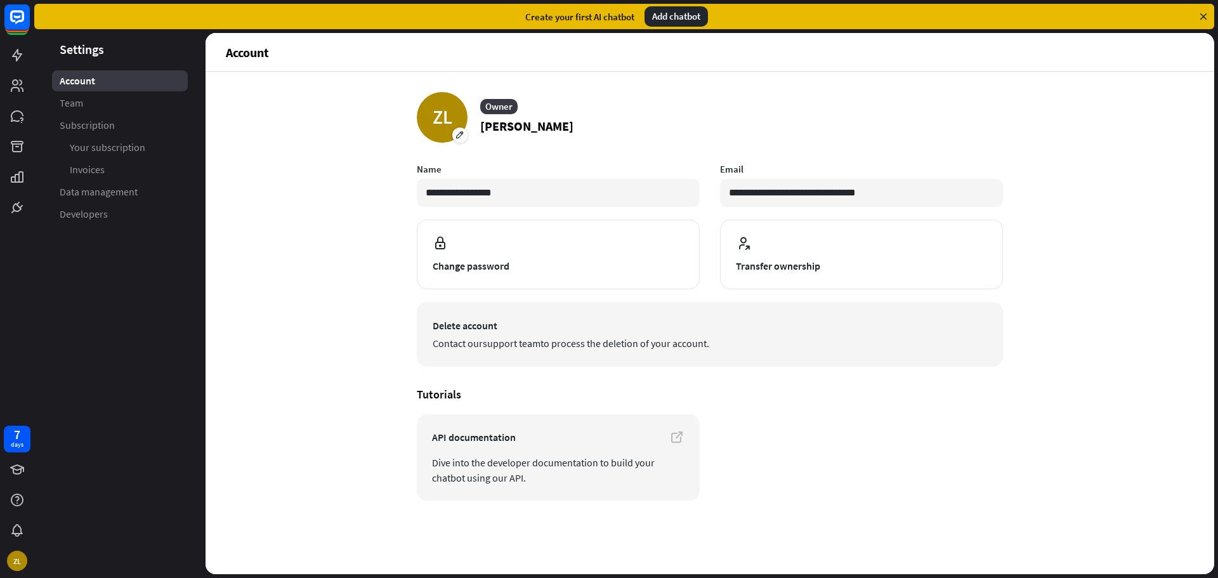
click at [531, 340] on link "support team" at bounding box center [512, 343] width 58 height 13
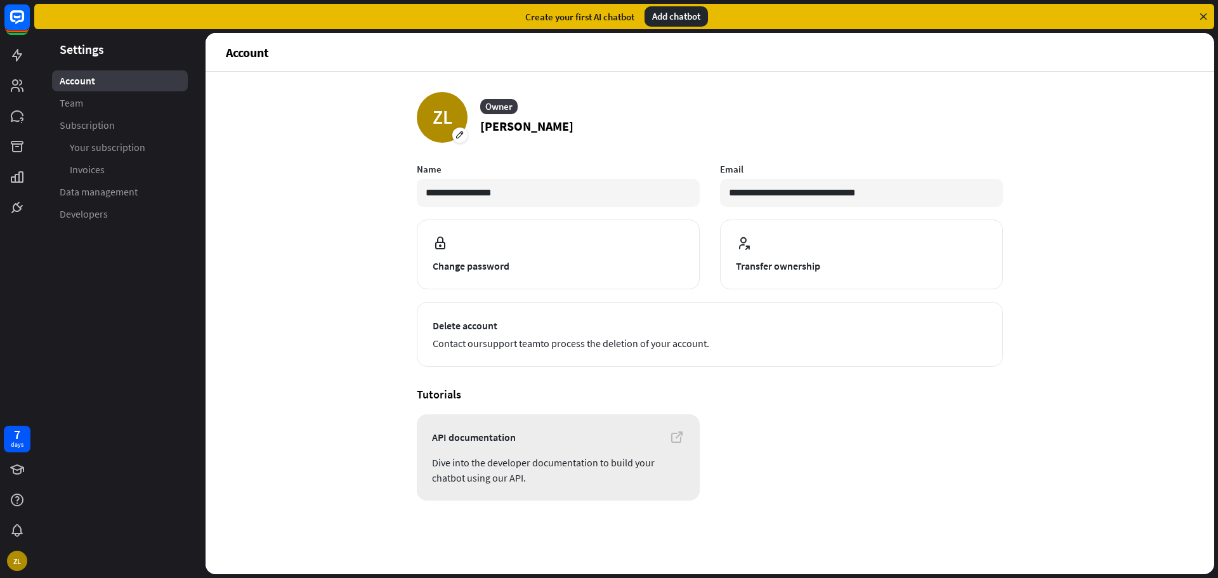
click at [548, 417] on link "API documentation Dive into the developer documentation to build your chatbot u…" at bounding box center [558, 457] width 283 height 86
